Goal: Transaction & Acquisition: Purchase product/service

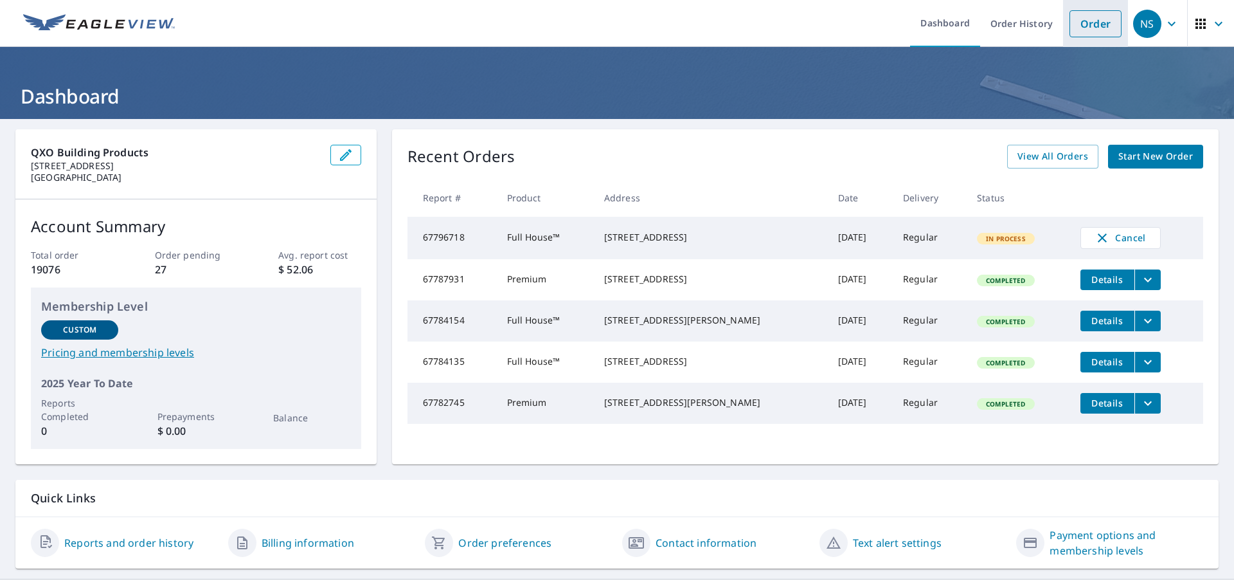
click at [1079, 27] on link "Order" at bounding box center [1096, 23] width 52 height 27
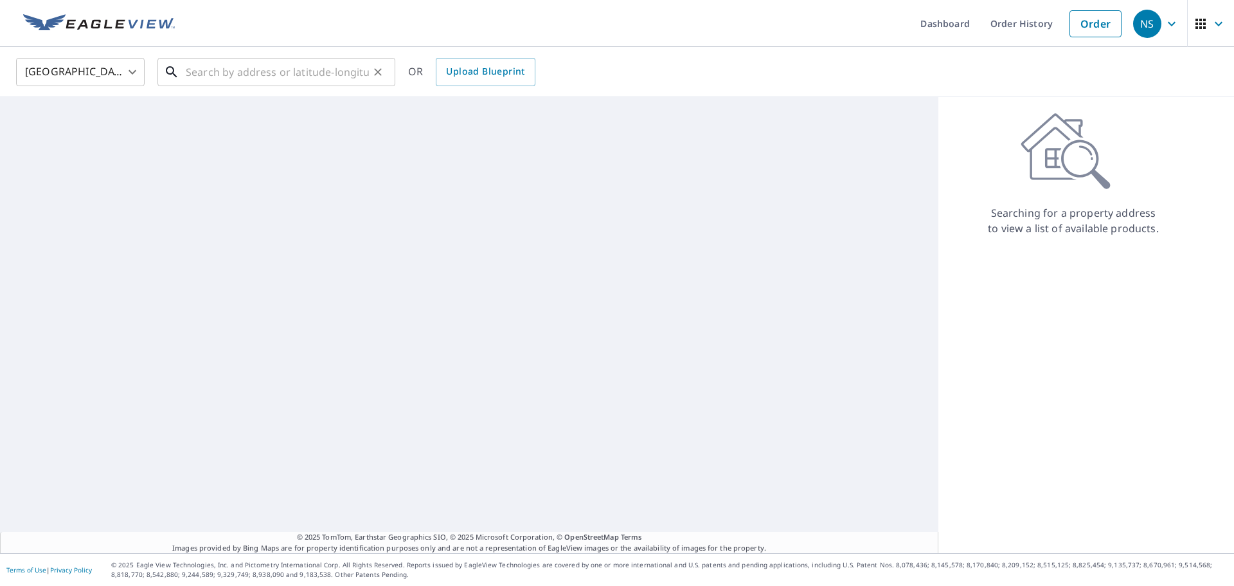
click at [216, 70] on input "text" at bounding box center [277, 72] width 183 height 36
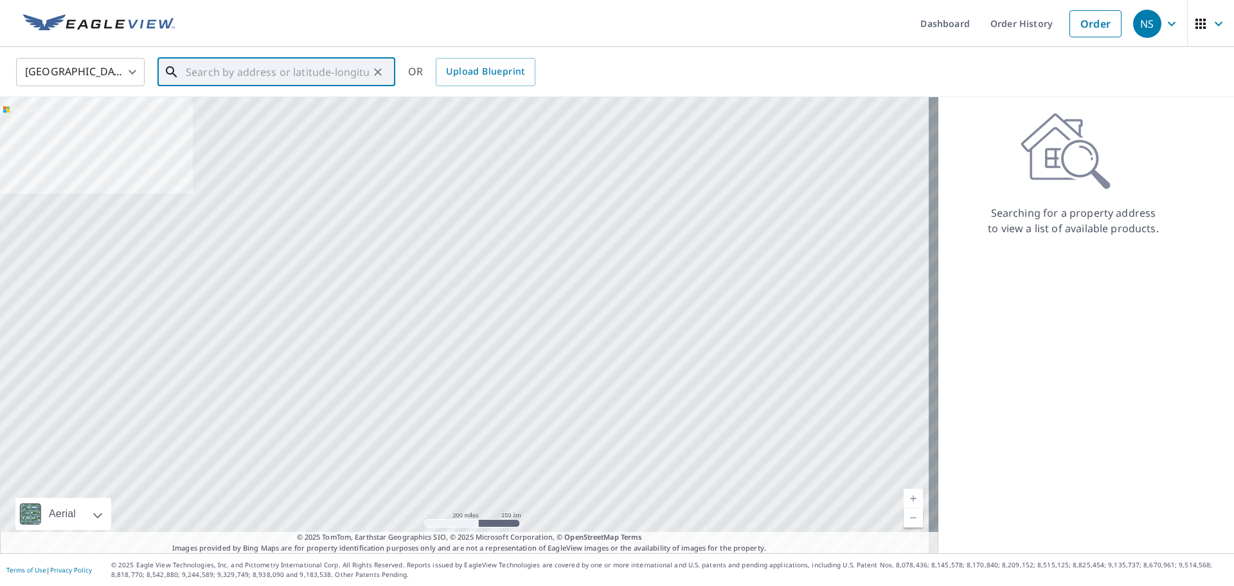
click at [233, 66] on input "text" at bounding box center [277, 72] width 183 height 36
click at [204, 70] on input "text" at bounding box center [277, 72] width 183 height 36
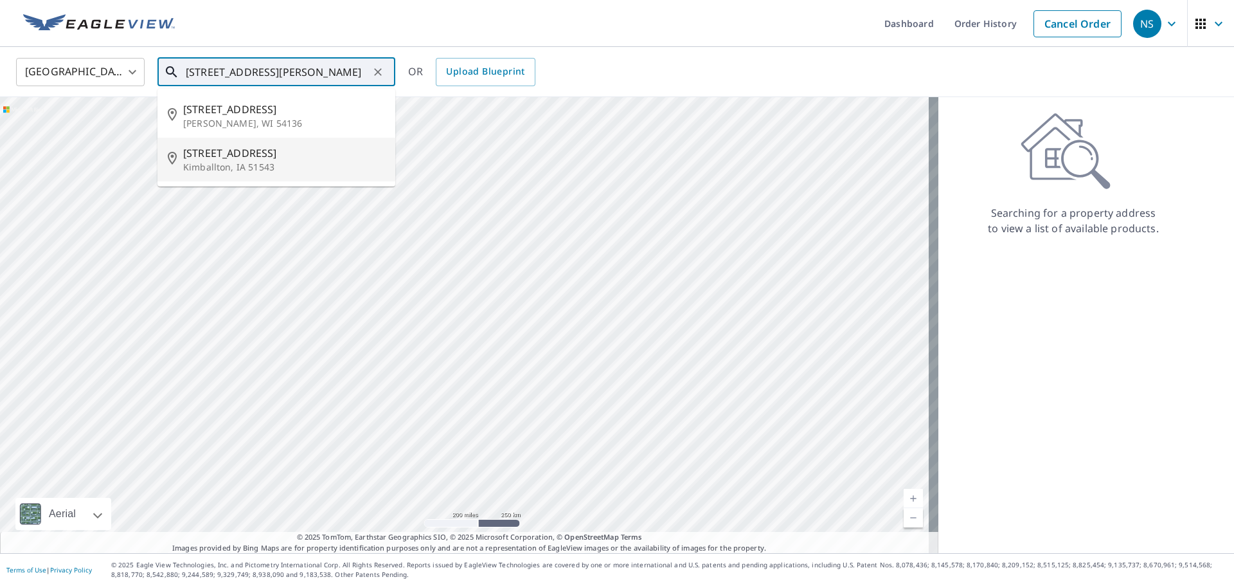
click at [230, 155] on span "[STREET_ADDRESS]" at bounding box center [284, 152] width 202 height 15
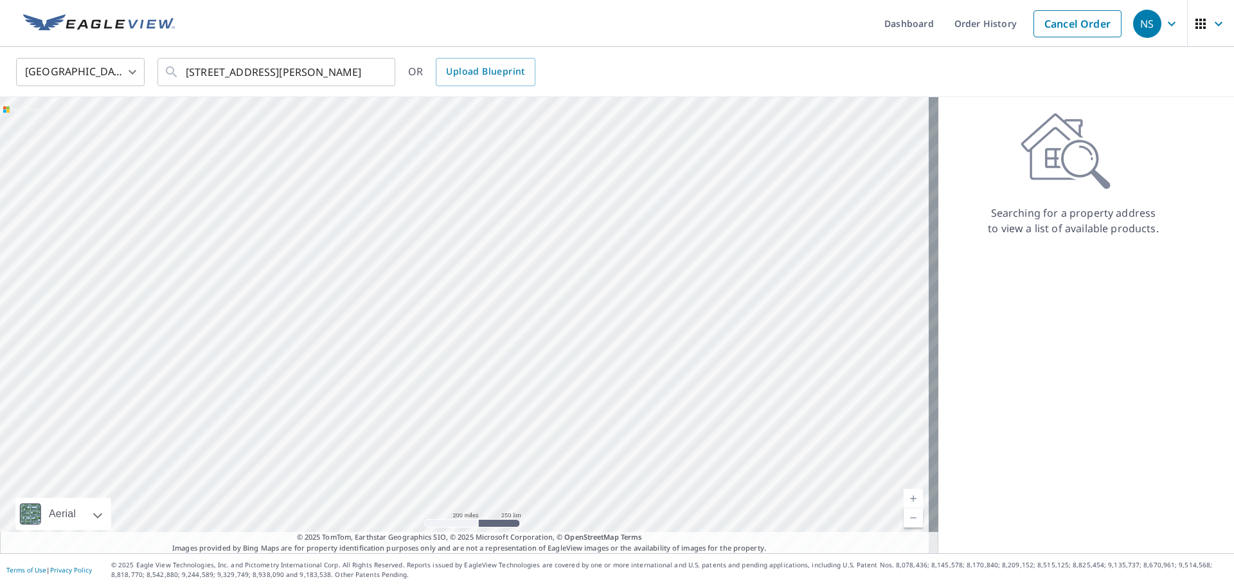
type input "[STREET_ADDRESS]"
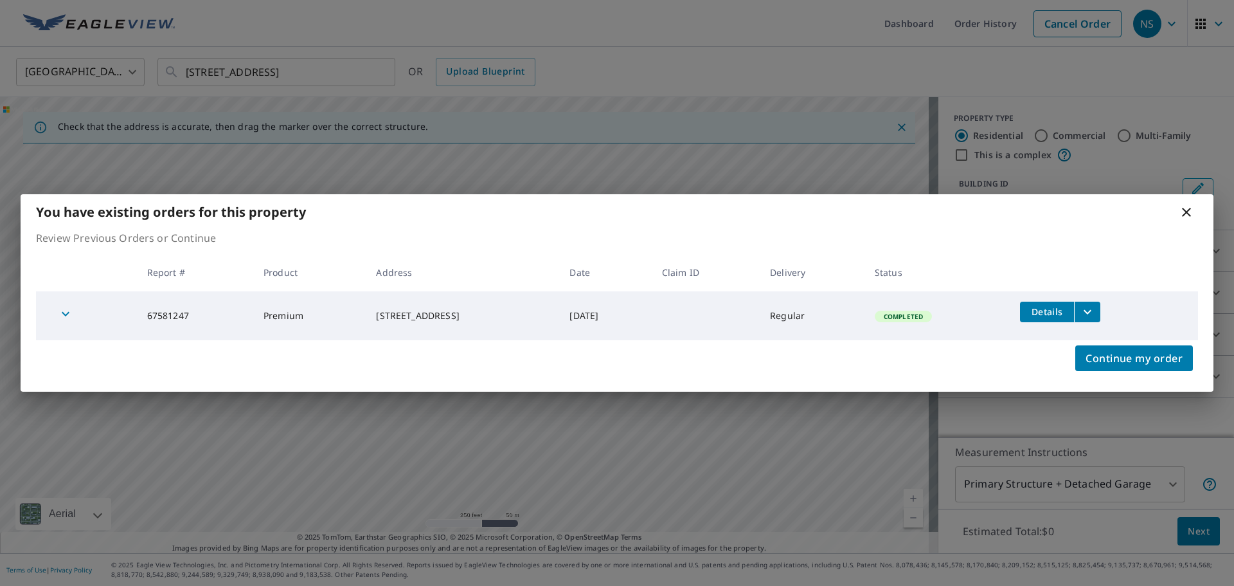
click at [1095, 314] on icon "filesDropdownBtn-67581247" at bounding box center [1087, 311] width 15 height 15
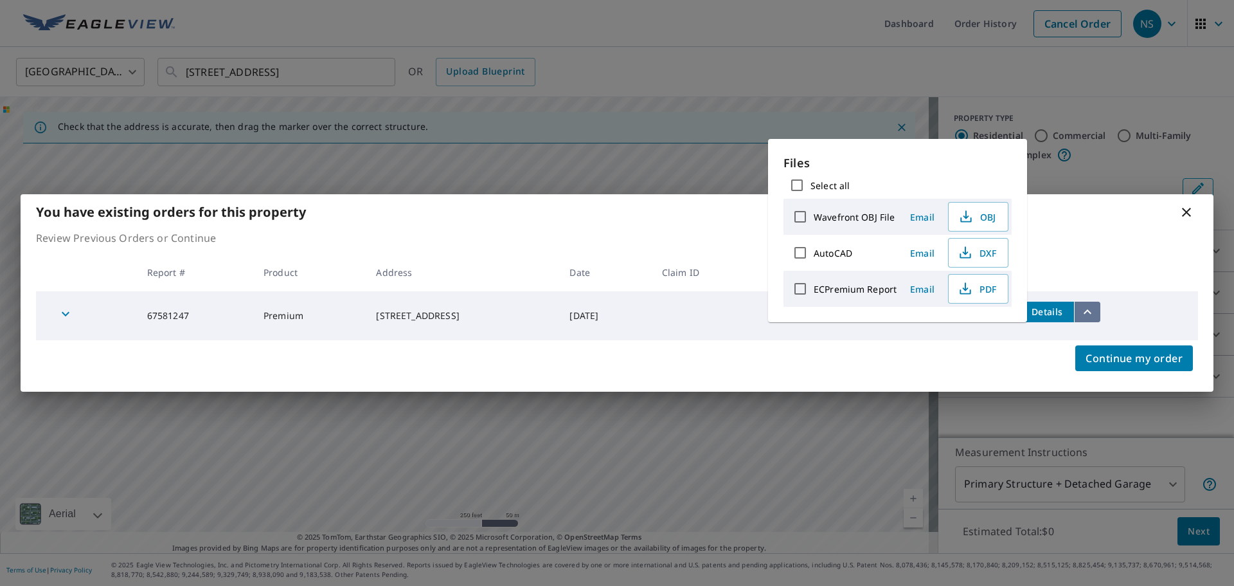
click at [1095, 314] on icon "filesDropdownBtn-67581247" at bounding box center [1087, 311] width 15 height 15
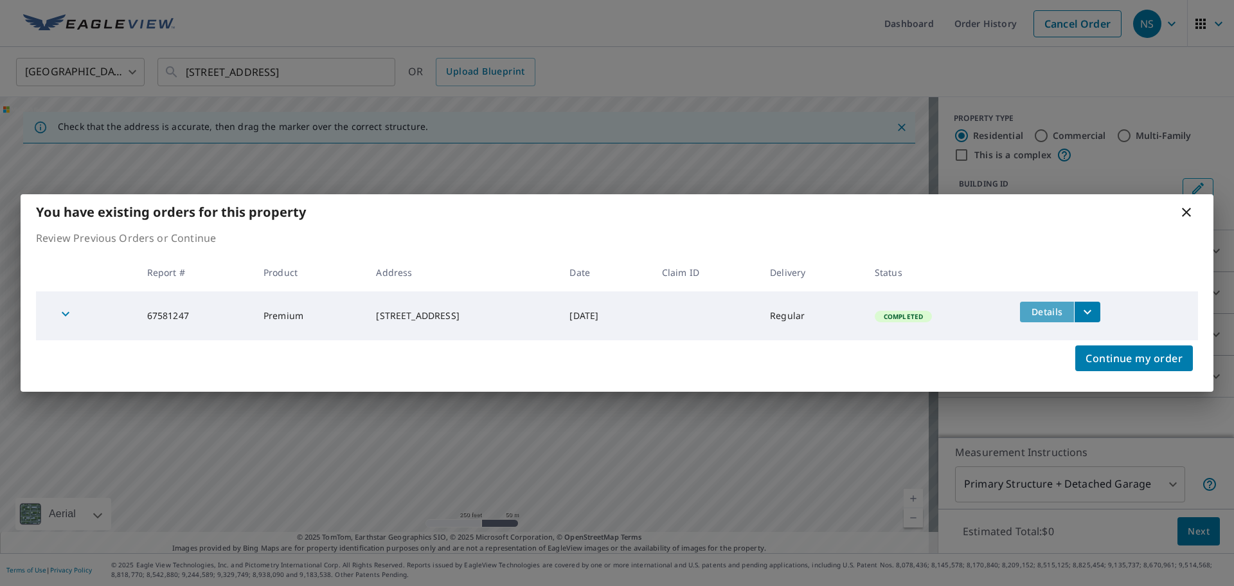
click at [1040, 311] on span "Details" at bounding box center [1047, 311] width 39 height 12
